Goal: Transaction & Acquisition: Book appointment/travel/reservation

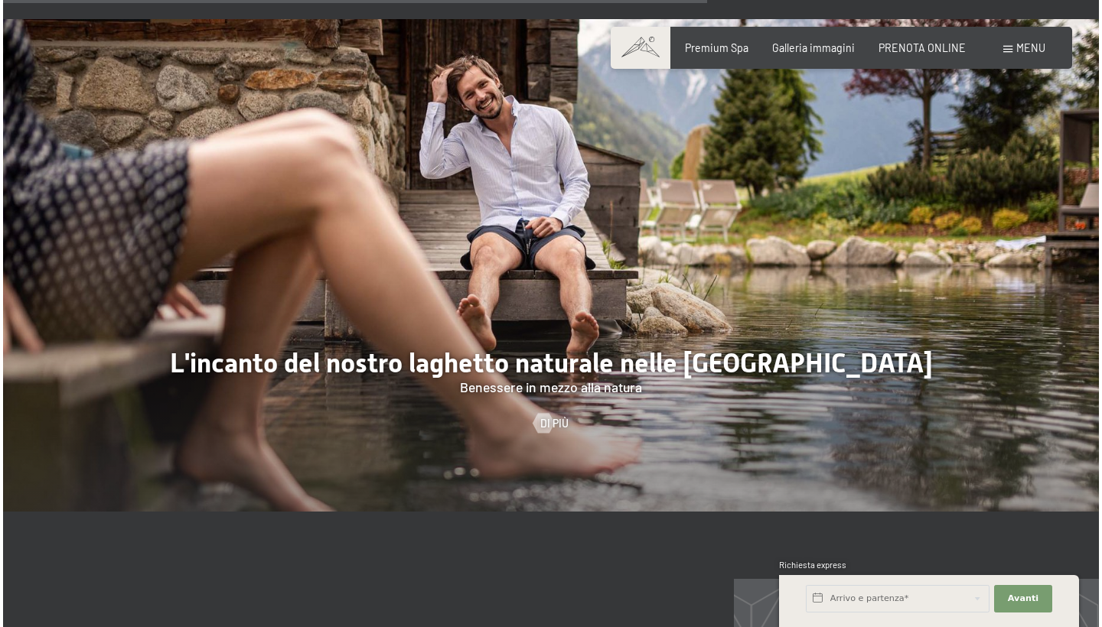
scroll to position [5261, 0]
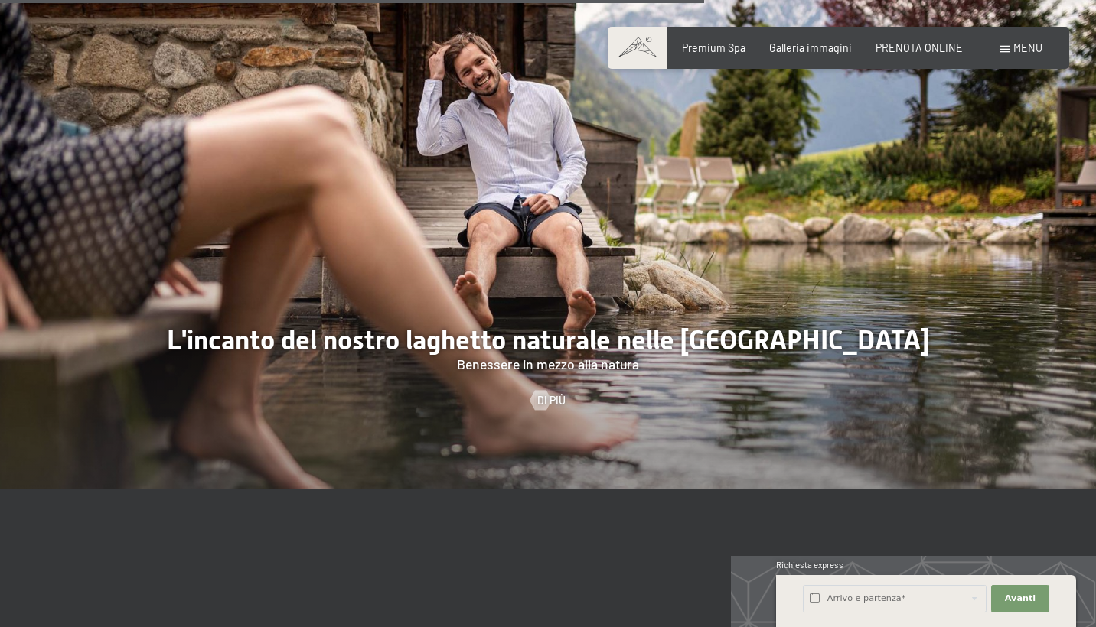
click at [1011, 41] on div "Menu" at bounding box center [1021, 48] width 42 height 15
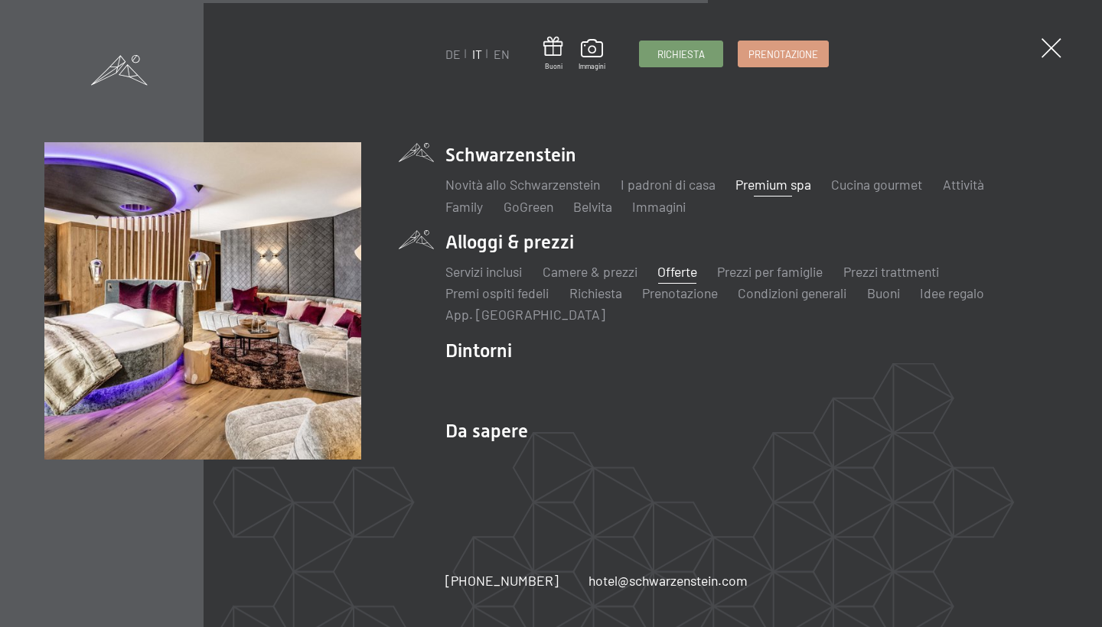
click at [673, 270] on link "Offerte" at bounding box center [677, 271] width 40 height 17
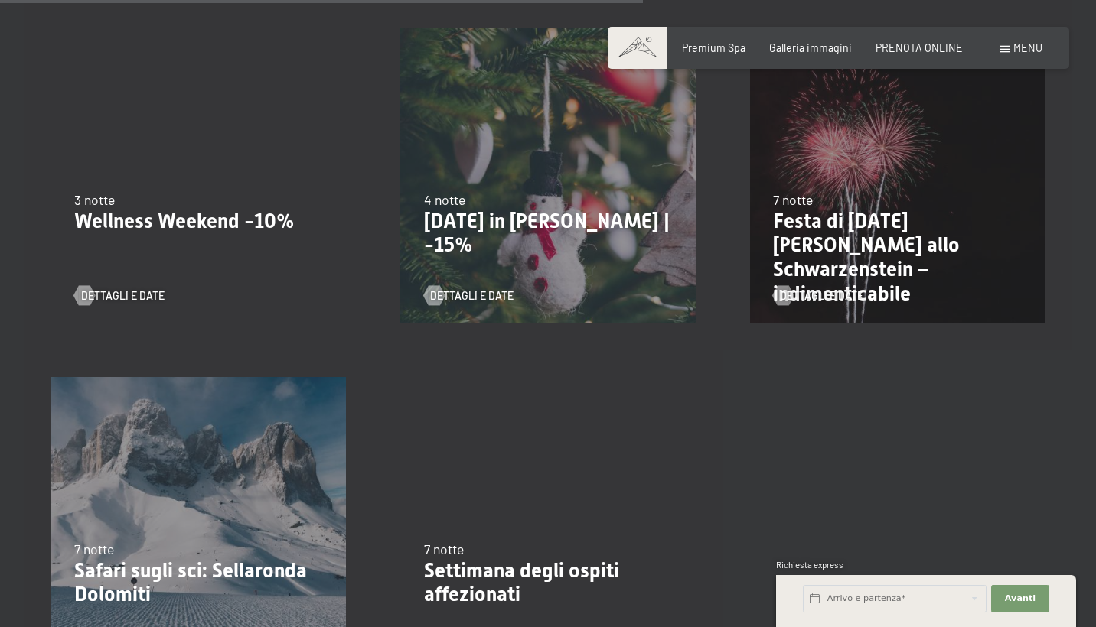
scroll to position [1413, 0]
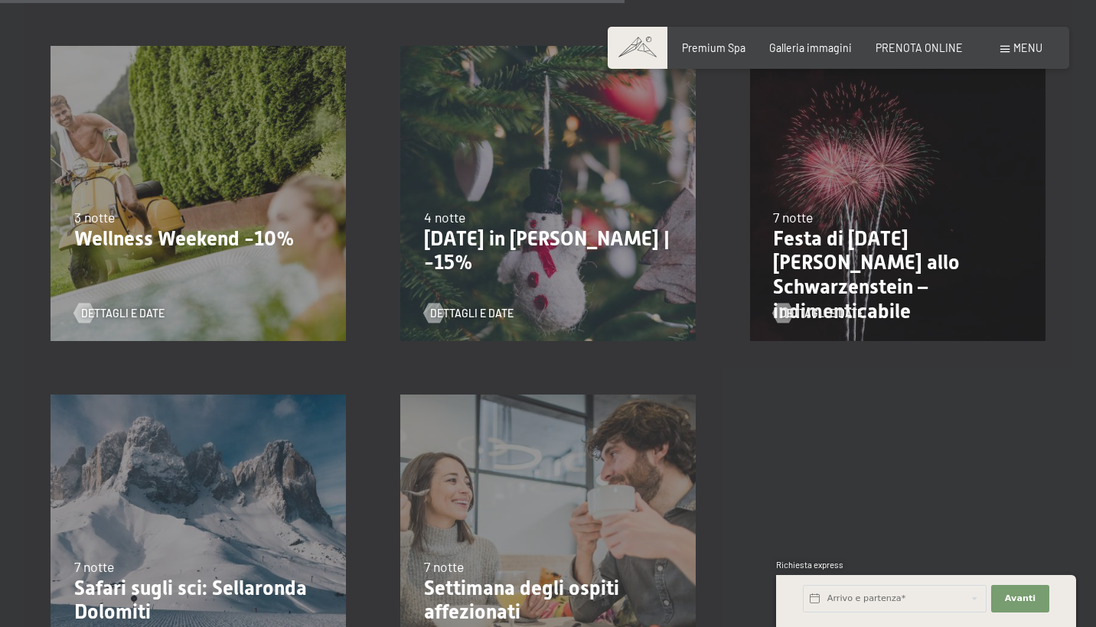
click at [269, 239] on p "Wellness Weekend -10%" at bounding box center [198, 239] width 249 height 24
click at [137, 314] on span "Dettagli e Date" at bounding box center [137, 313] width 83 height 15
